Goal: Information Seeking & Learning: Learn about a topic

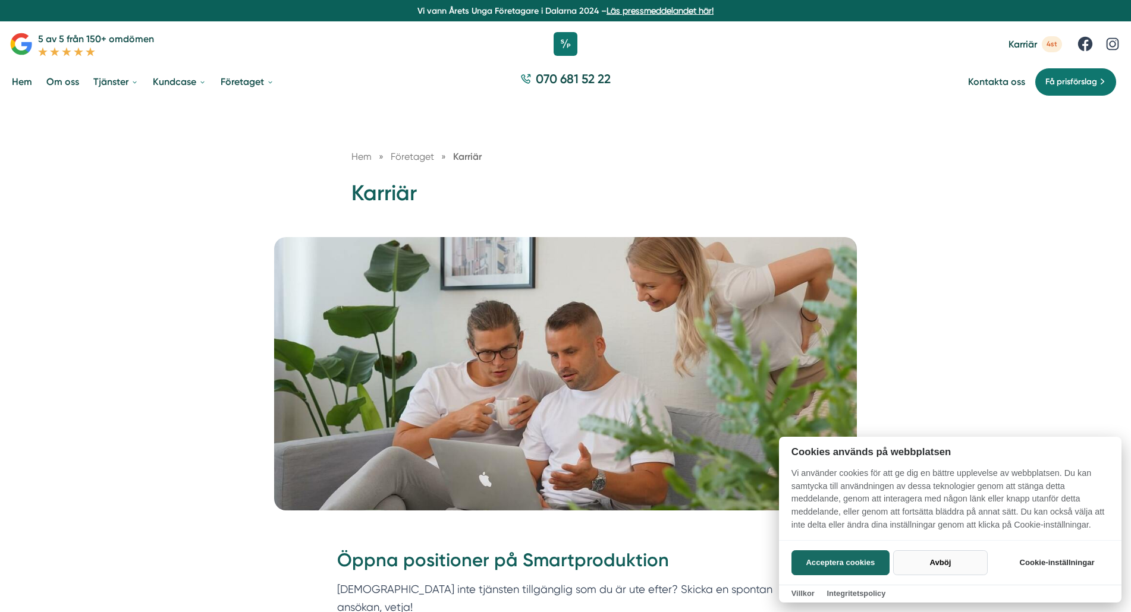
click at [962, 562] on button "Avböj" at bounding box center [940, 562] width 95 height 25
checkbox input "false"
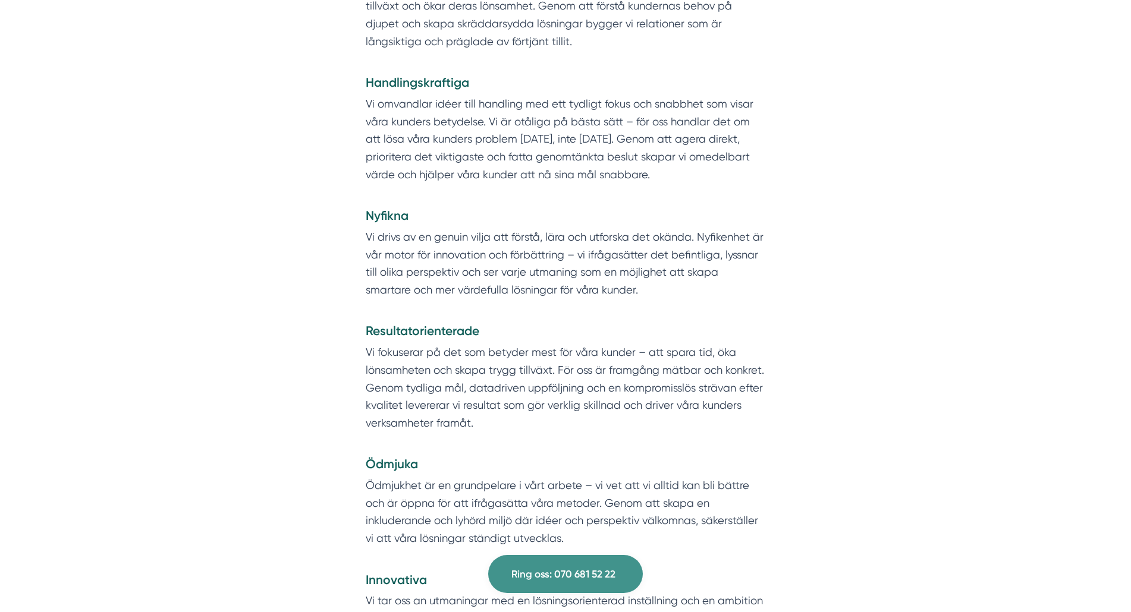
scroll to position [537, 0]
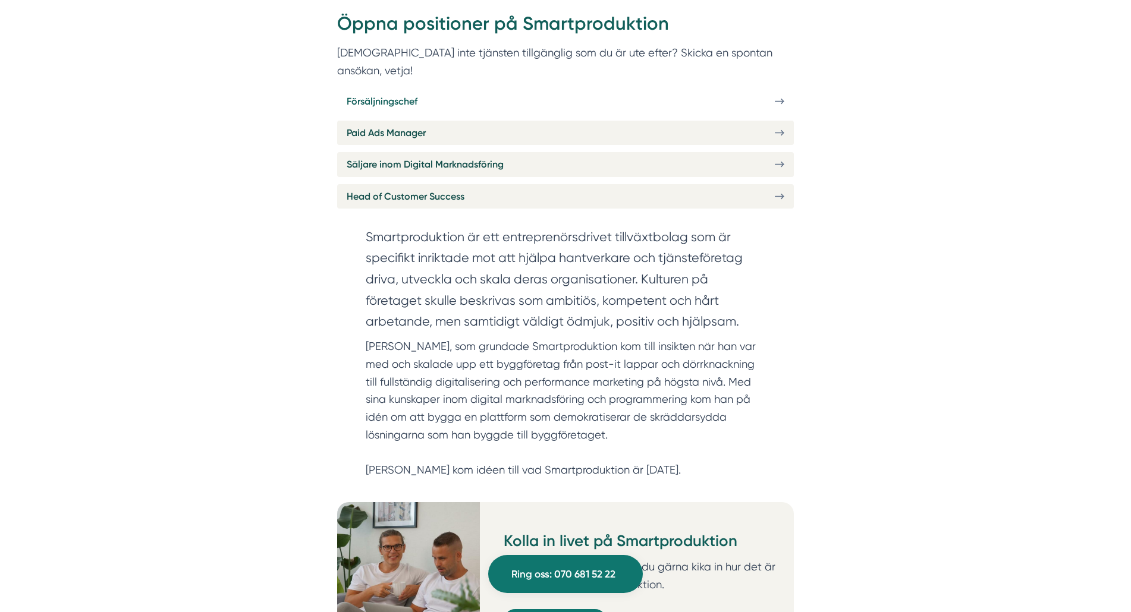
click at [394, 94] on span "Försäljningschef" at bounding box center [382, 101] width 71 height 15
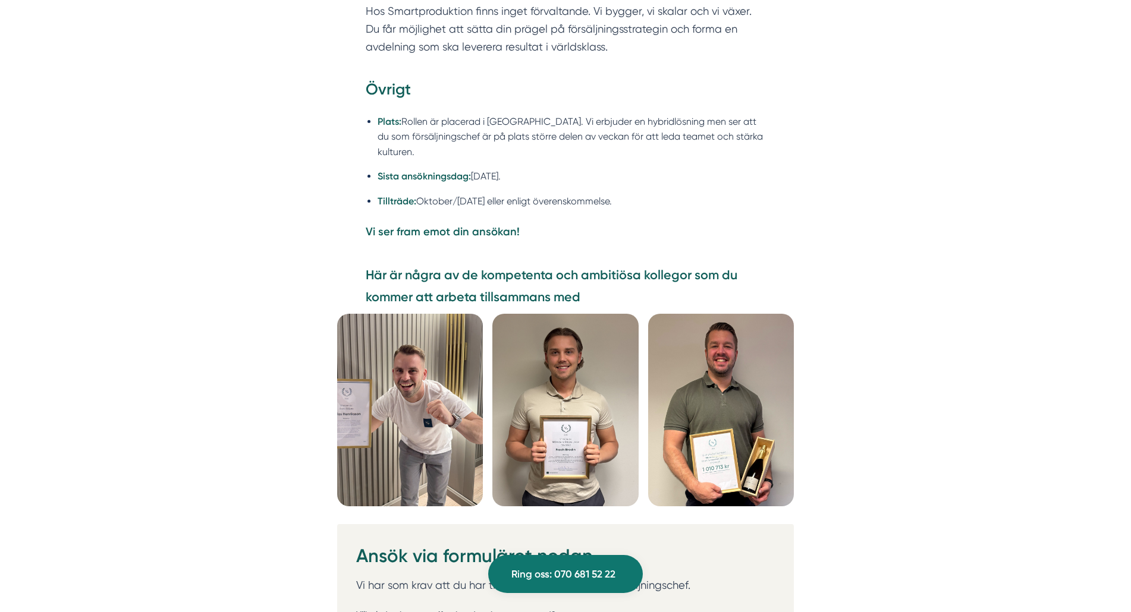
scroll to position [3034, 0]
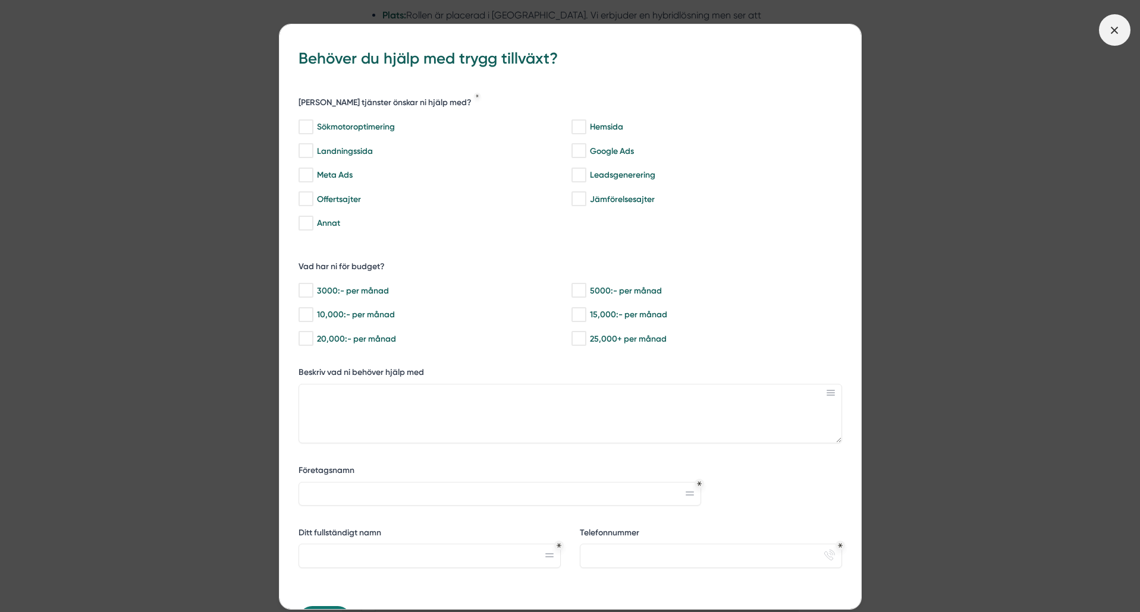
click at [1113, 27] on icon at bounding box center [1113, 30] width 13 height 13
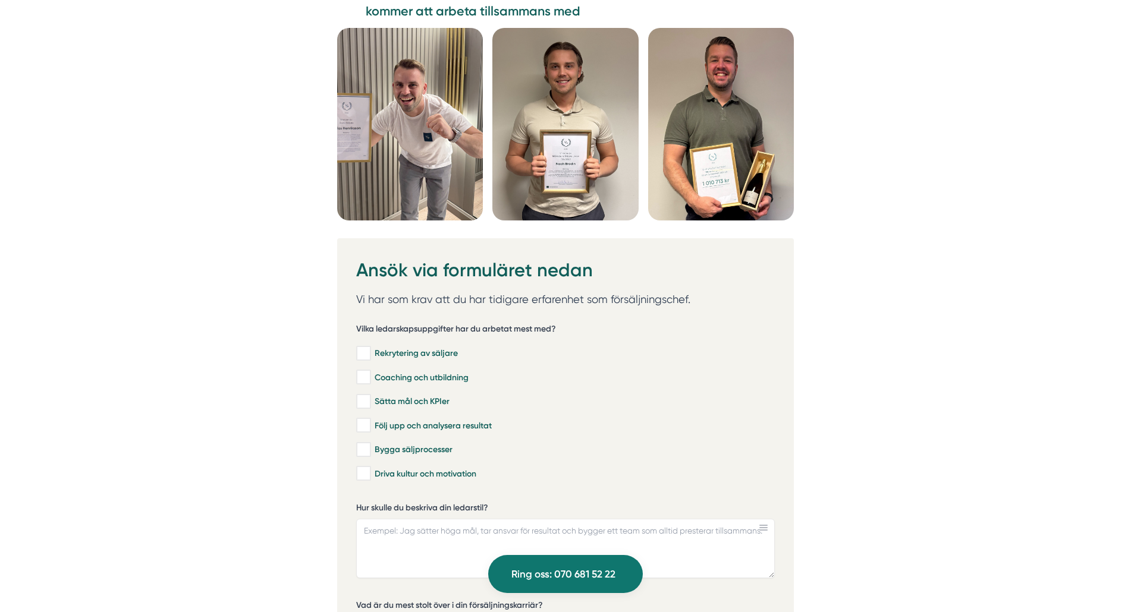
scroll to position [3440, 0]
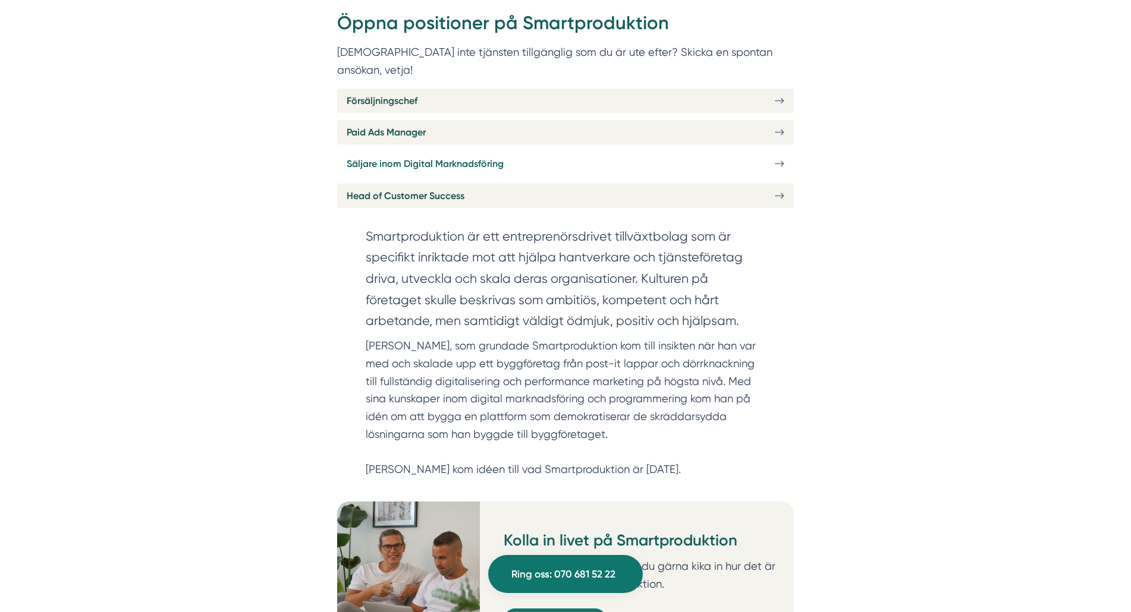
click at [502, 156] on span "Säljare inom Digital Marknadsföring" at bounding box center [425, 163] width 157 height 15
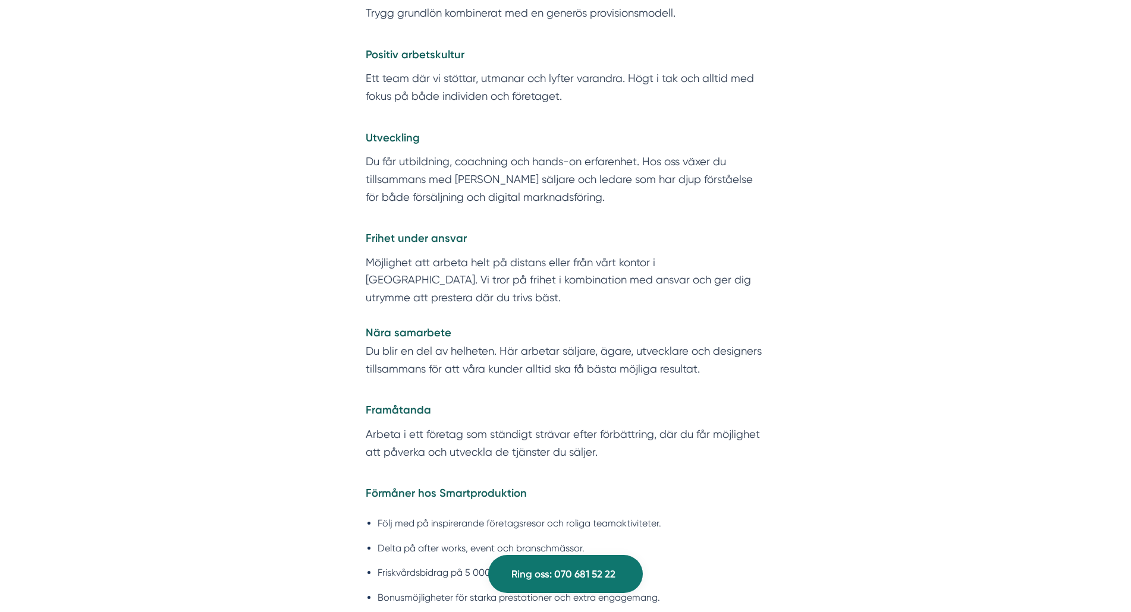
scroll to position [2428, 0]
